Goal: Information Seeking & Learning: Understand process/instructions

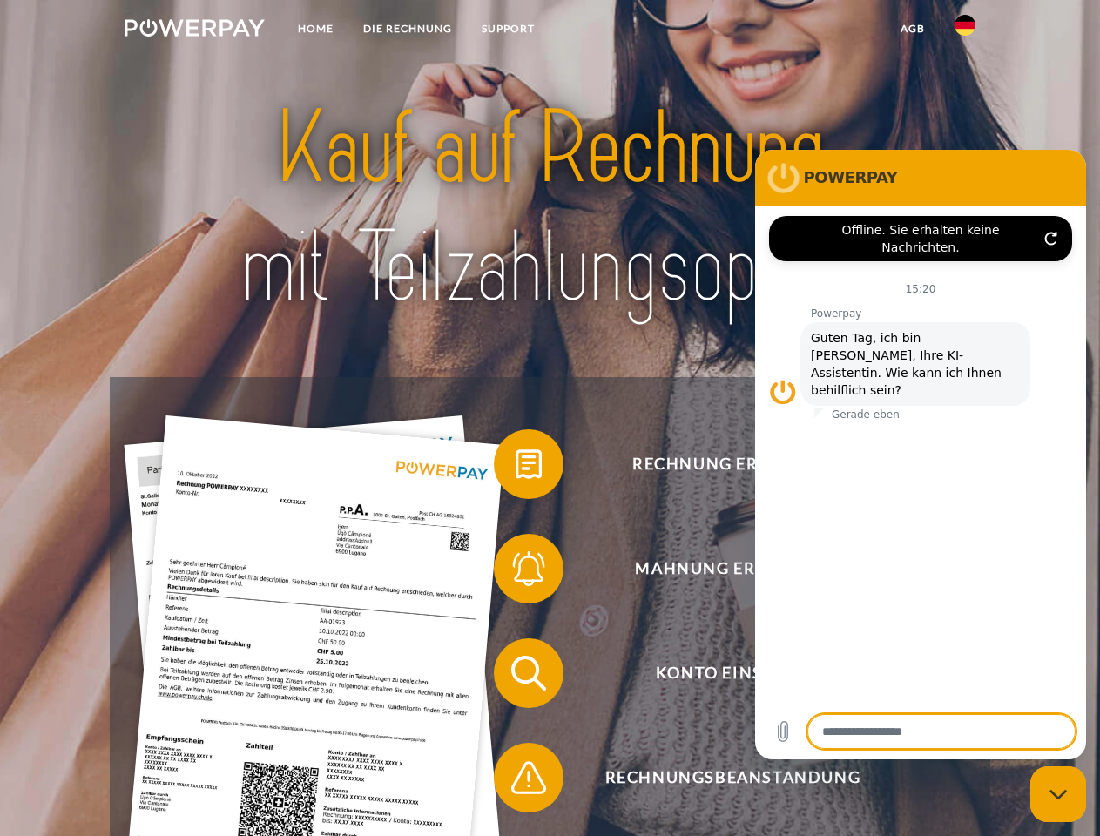
click at [194, 30] on img at bounding box center [195, 27] width 140 height 17
click at [965, 30] on img at bounding box center [964, 25] width 21 height 21
click at [912, 29] on link "agb" at bounding box center [913, 28] width 54 height 31
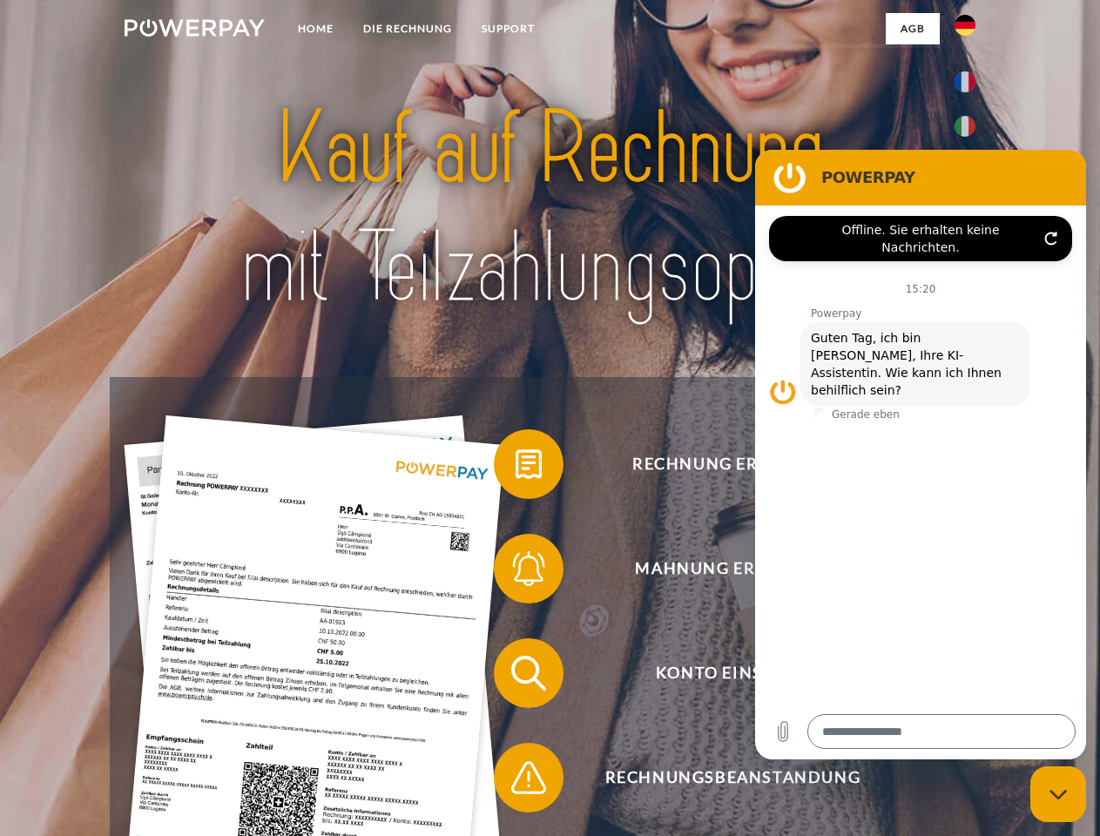
click at [515, 468] on span at bounding box center [502, 464] width 87 height 87
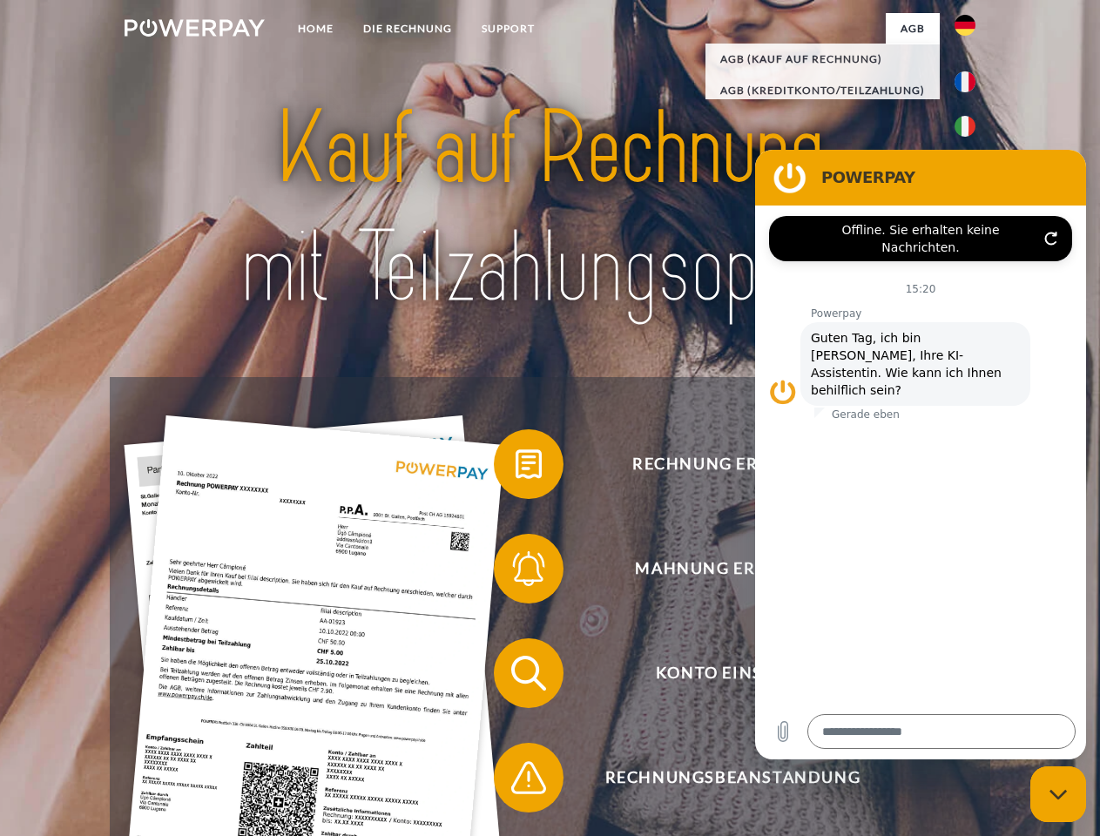
click at [515, 572] on span at bounding box center [502, 568] width 87 height 87
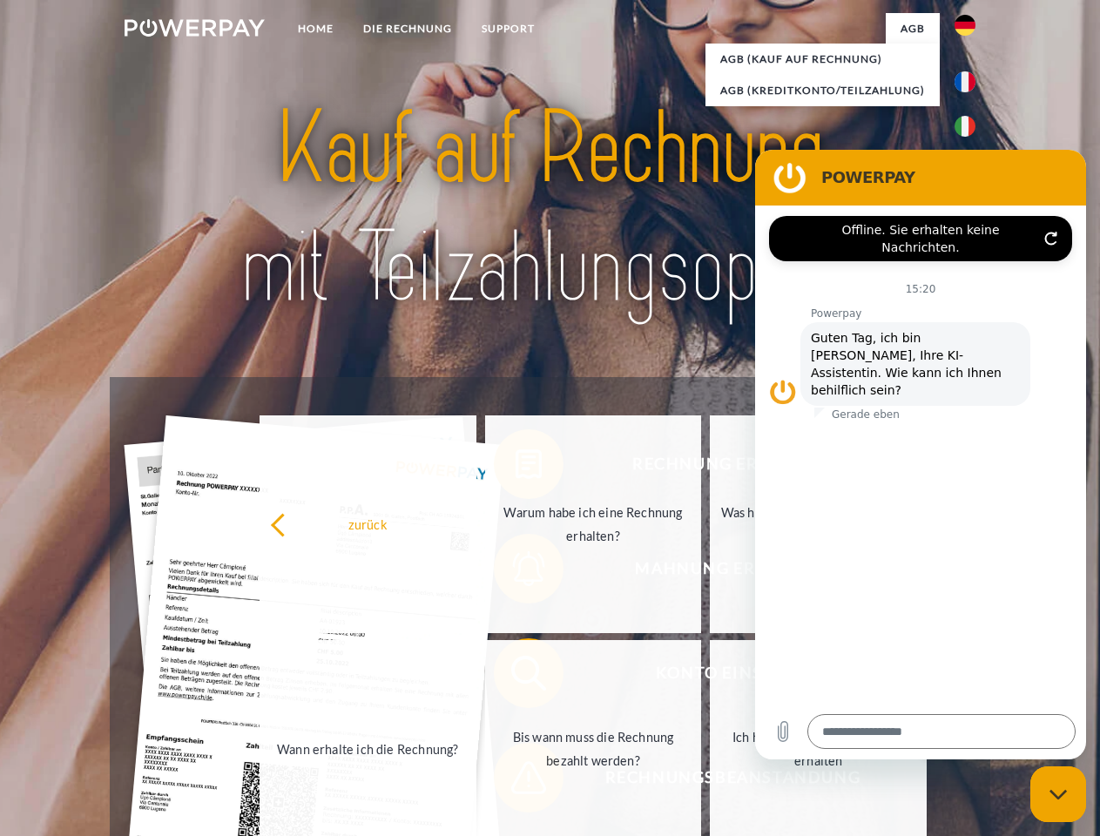
click at [515, 677] on link "Bis wann muss die Rechnung bezahlt werden?" at bounding box center [593, 749] width 217 height 218
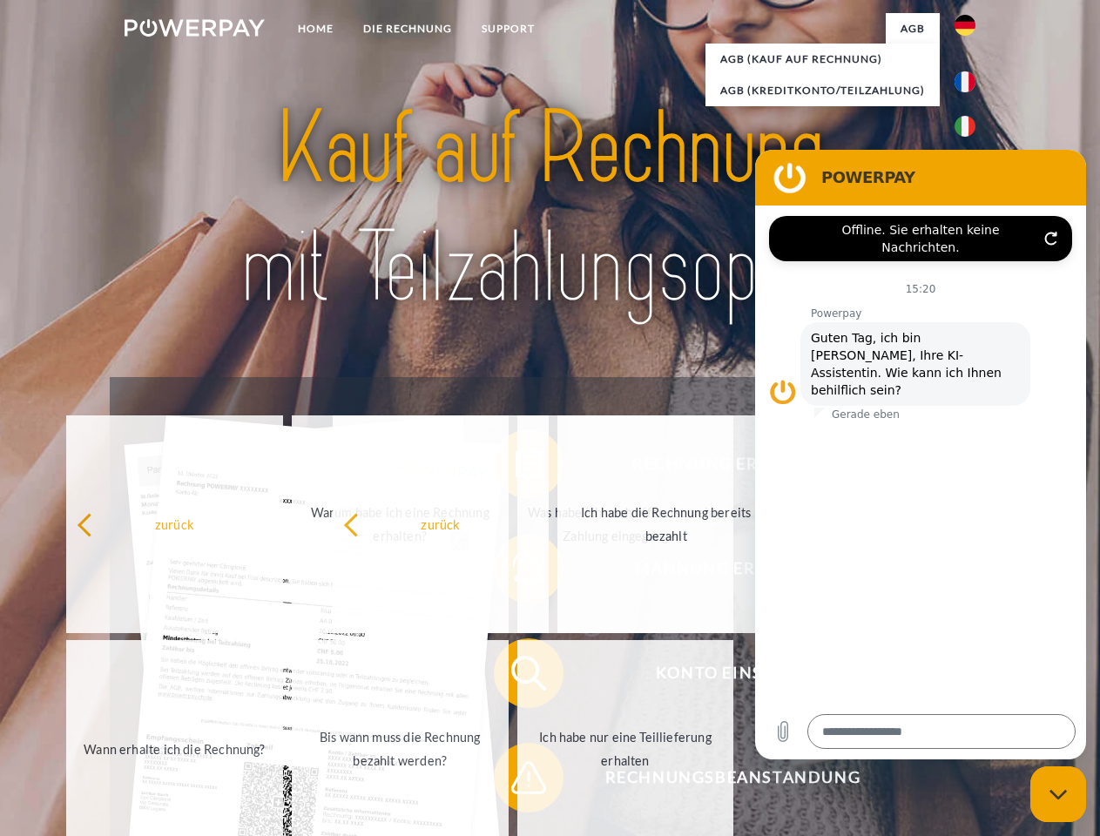
click at [515, 781] on span at bounding box center [502, 777] width 87 height 87
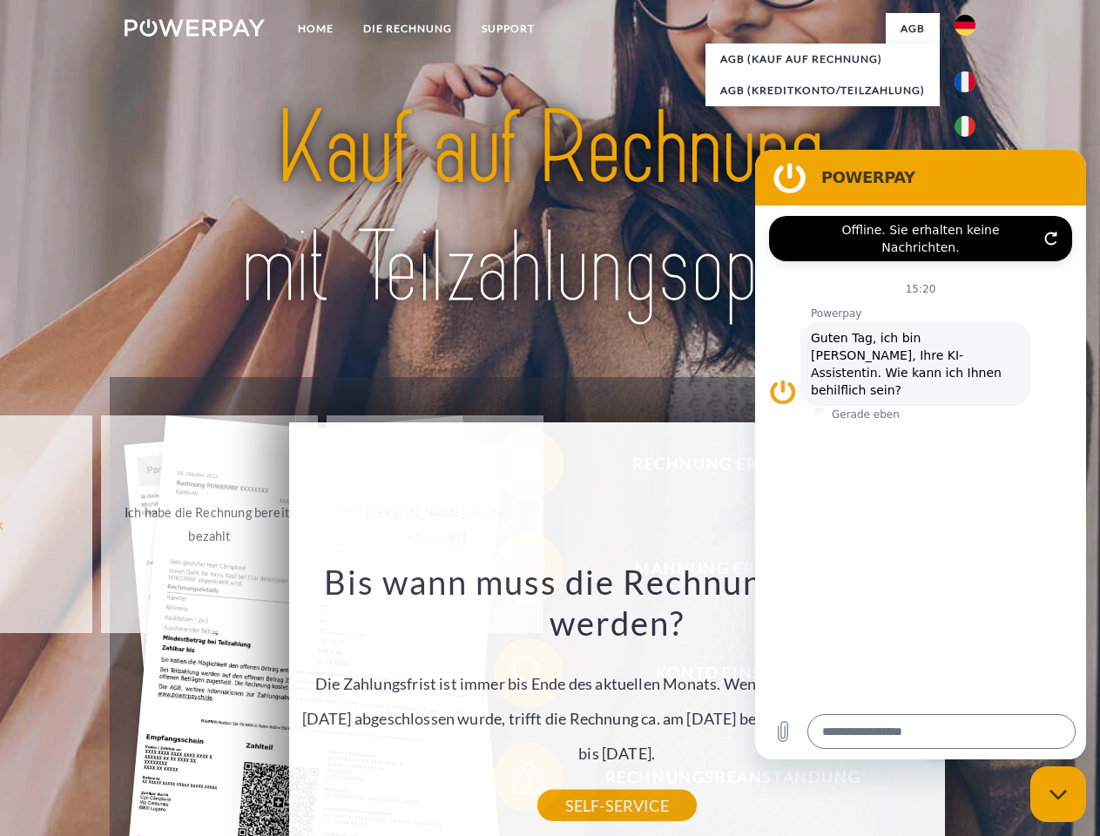
click at [1058, 794] on icon "Messaging-Fenster schließen" at bounding box center [1058, 794] width 18 height 11
type textarea "*"
